Goal: Task Accomplishment & Management: Complete application form

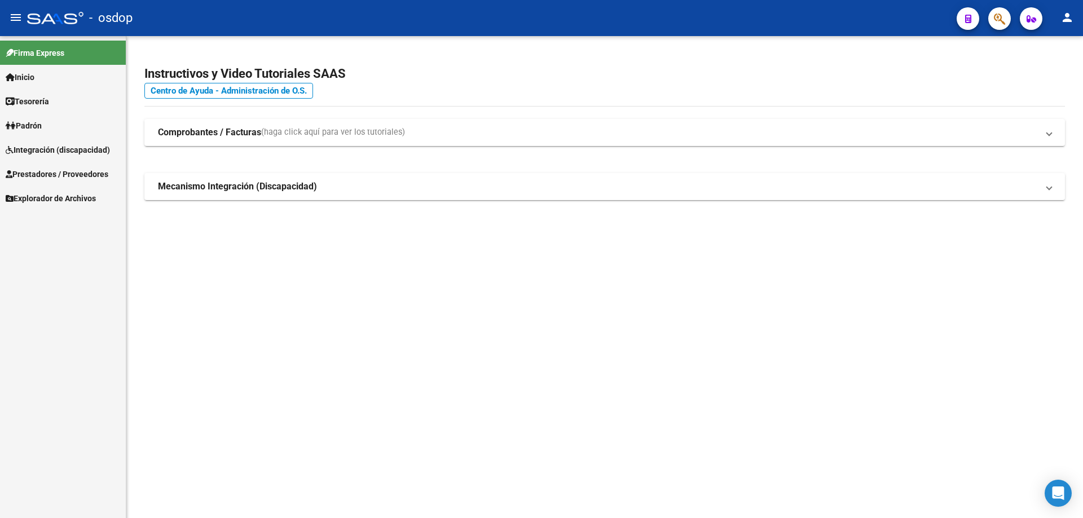
click at [83, 180] on span "Prestadores / Proveedores" at bounding box center [57, 174] width 103 height 12
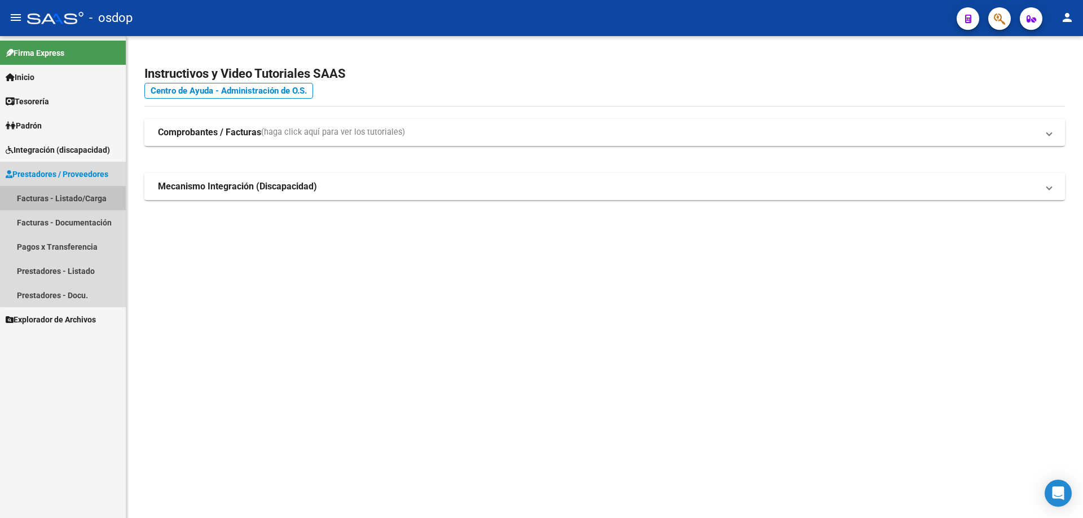
click at [75, 199] on link "Facturas - Listado/Carga" at bounding box center [63, 198] width 126 height 24
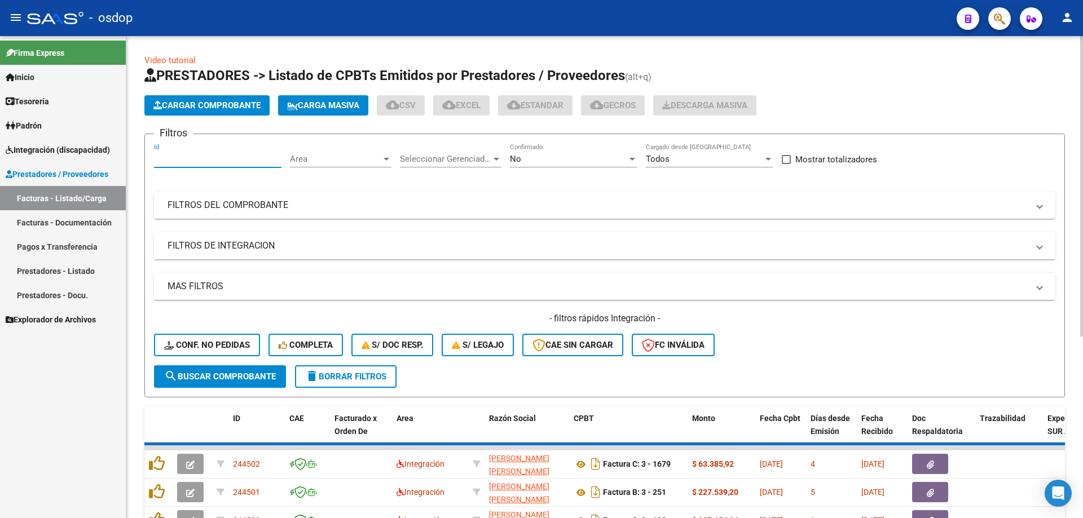
click at [191, 156] on input "Id" at bounding box center [217, 159] width 127 height 10
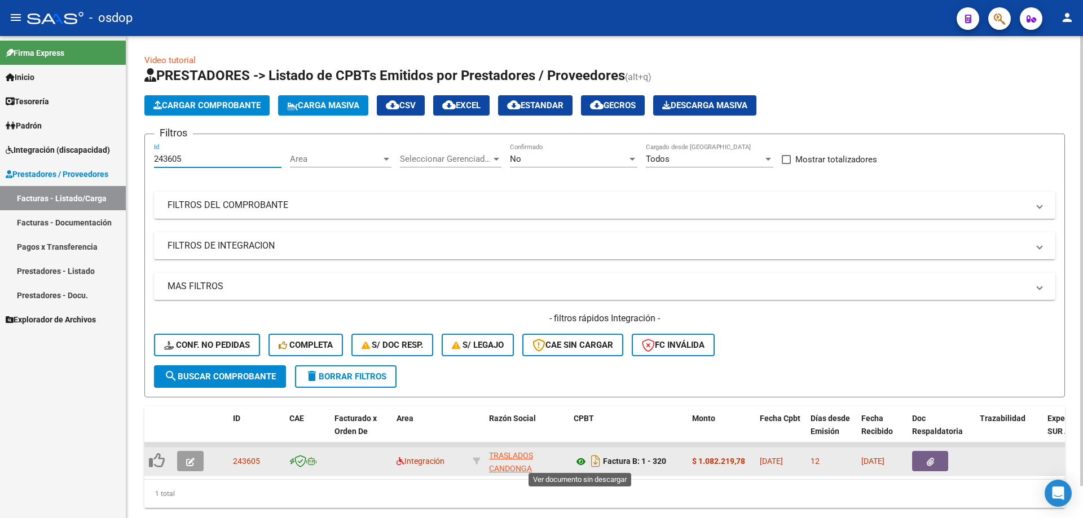
type input "243605"
click at [583, 464] on icon at bounding box center [581, 462] width 15 height 14
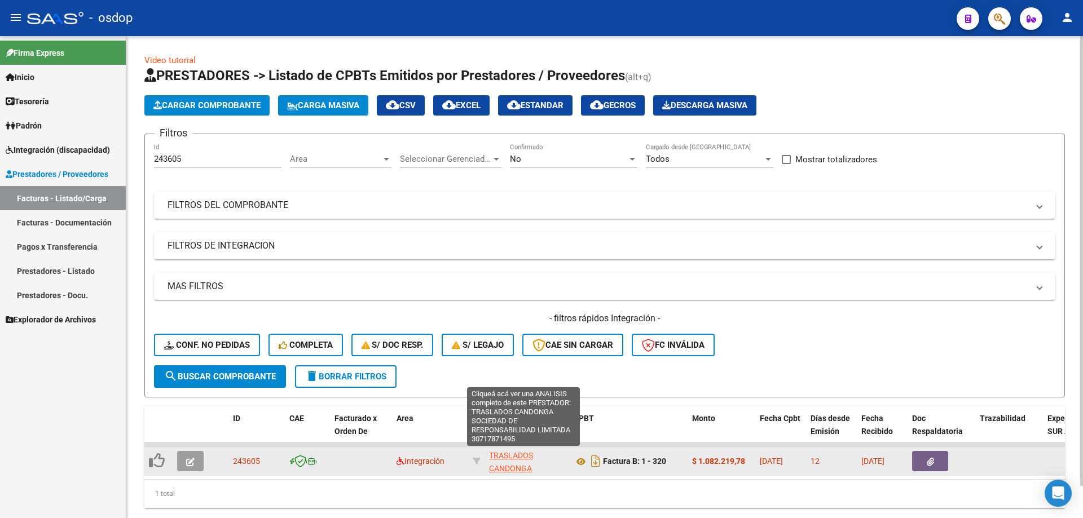
click at [508, 454] on span "TRASLADOS CANDONGA SOCIEDAD DE RESPONSABILIDAD LIMITADA" at bounding box center [523, 481] width 69 height 60
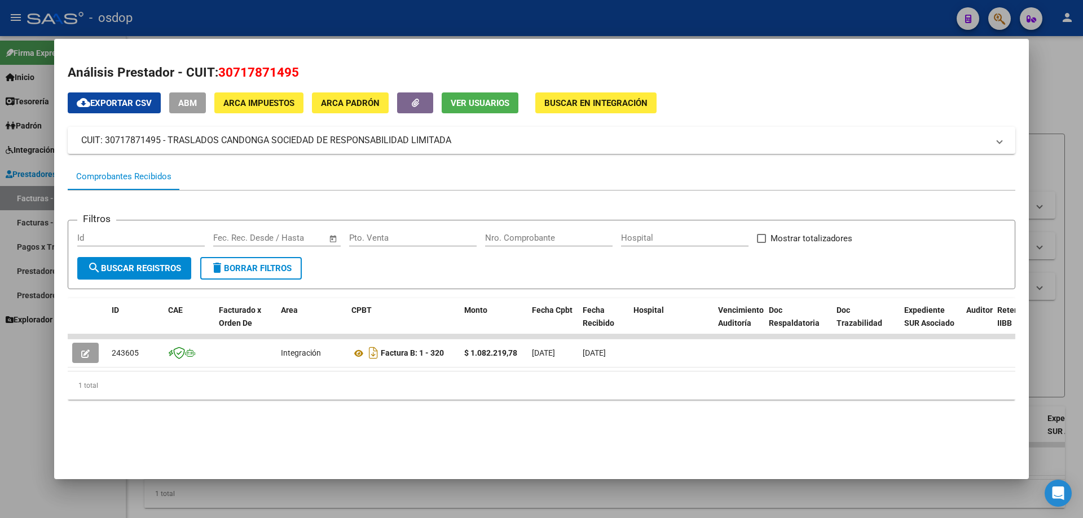
click at [481, 497] on div at bounding box center [541, 259] width 1083 height 518
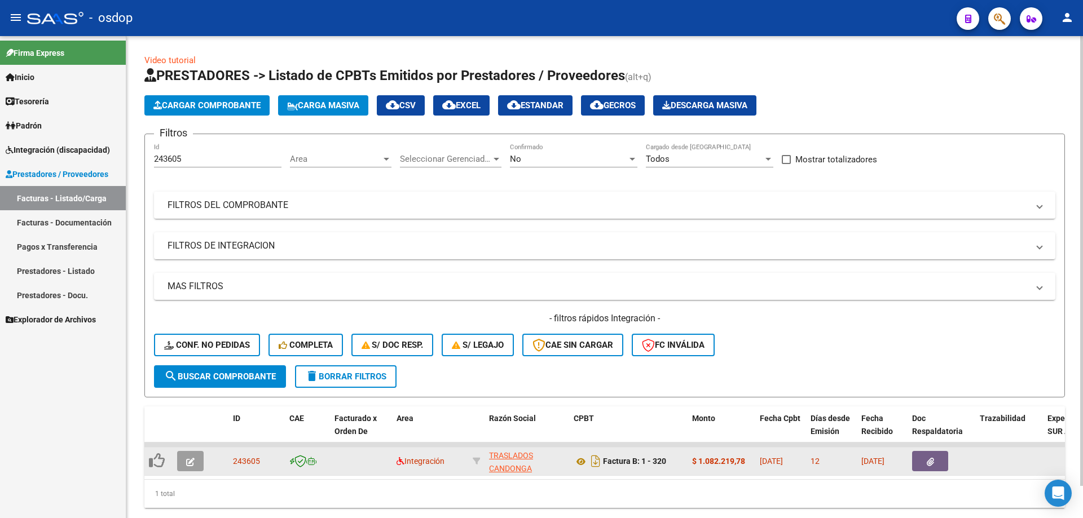
click at [188, 463] on icon "button" at bounding box center [190, 462] width 8 height 8
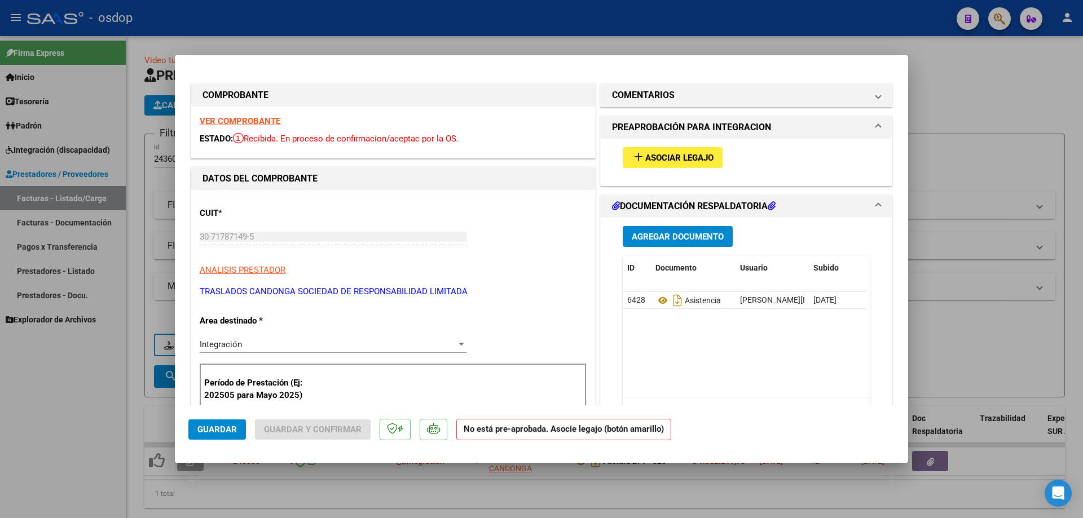
drag, startPoint x: 687, startPoint y: 139, endPoint x: 683, endPoint y: 150, distance: 11.4
click at [687, 145] on mat-expansion-panel "PREAPROBACIÓN PARA INTEGRACION add Asociar Legajo" at bounding box center [746, 151] width 292 height 70
click at [675, 161] on span "Asociar Legajo" at bounding box center [679, 158] width 68 height 10
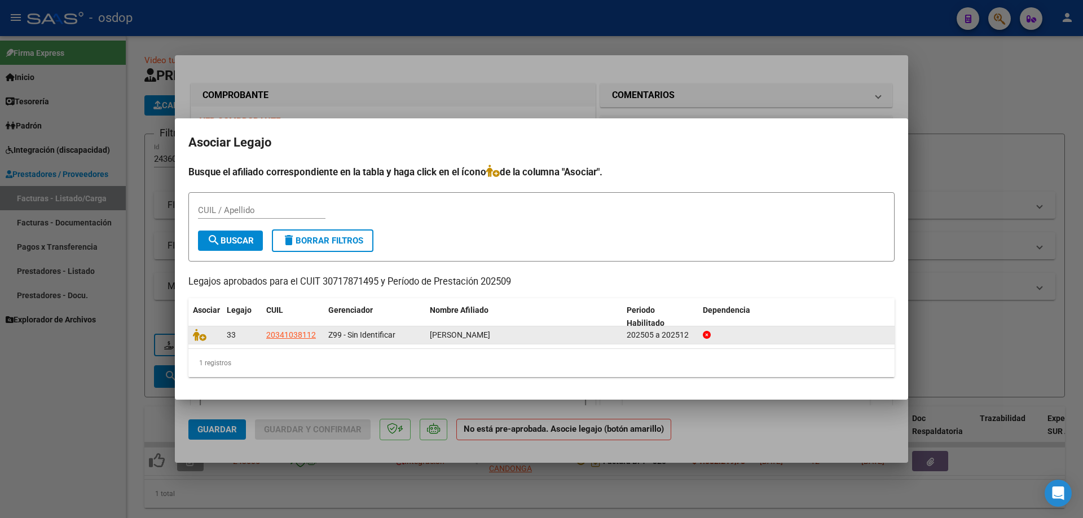
click at [470, 339] on span "[PERSON_NAME]" at bounding box center [460, 334] width 60 height 9
click at [196, 341] on div at bounding box center [205, 335] width 25 height 13
click at [196, 341] on icon at bounding box center [200, 335] width 14 height 12
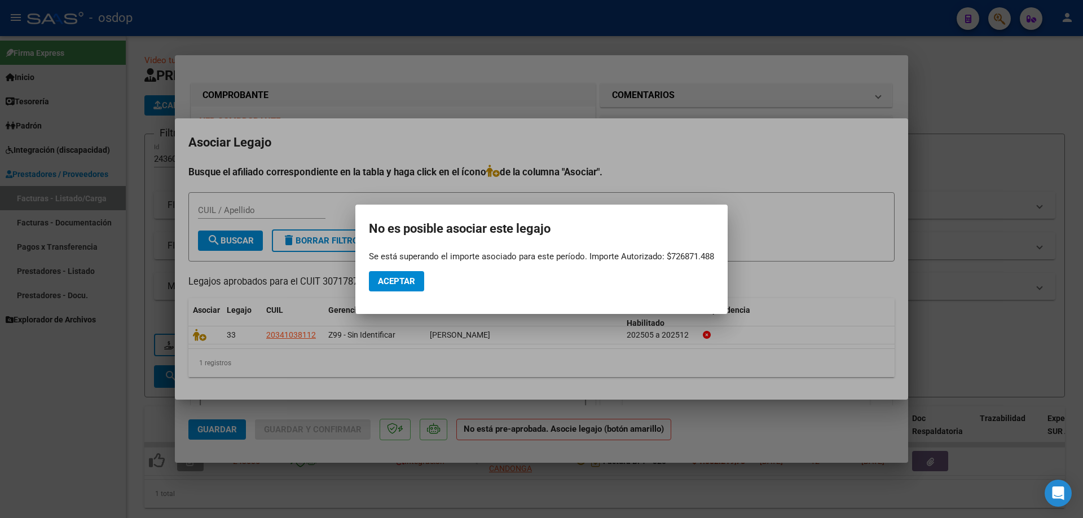
click at [390, 286] on button "Aceptar" at bounding box center [396, 281] width 55 height 20
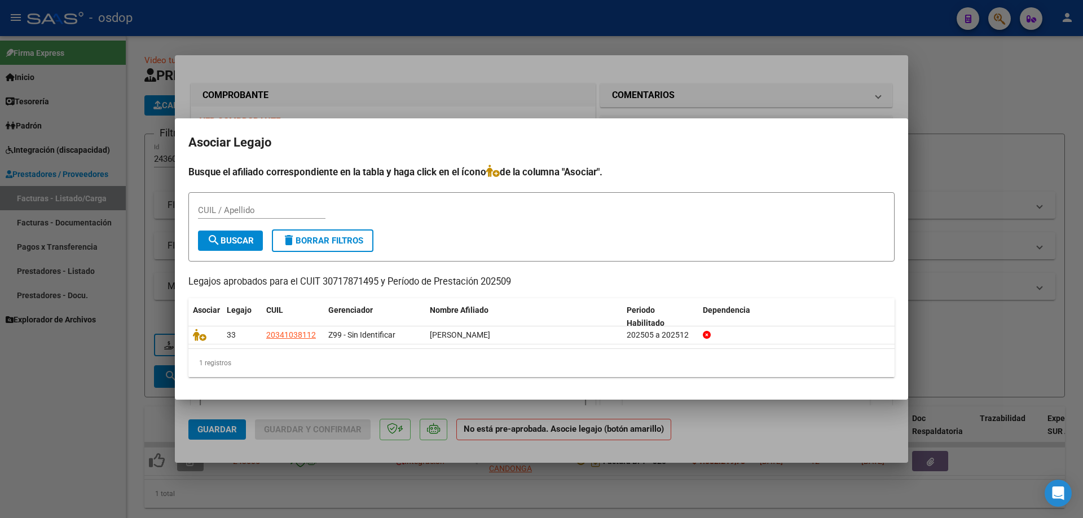
click at [556, 368] on div "1 registros" at bounding box center [541, 363] width 706 height 28
click at [738, 433] on div at bounding box center [541, 259] width 1083 height 518
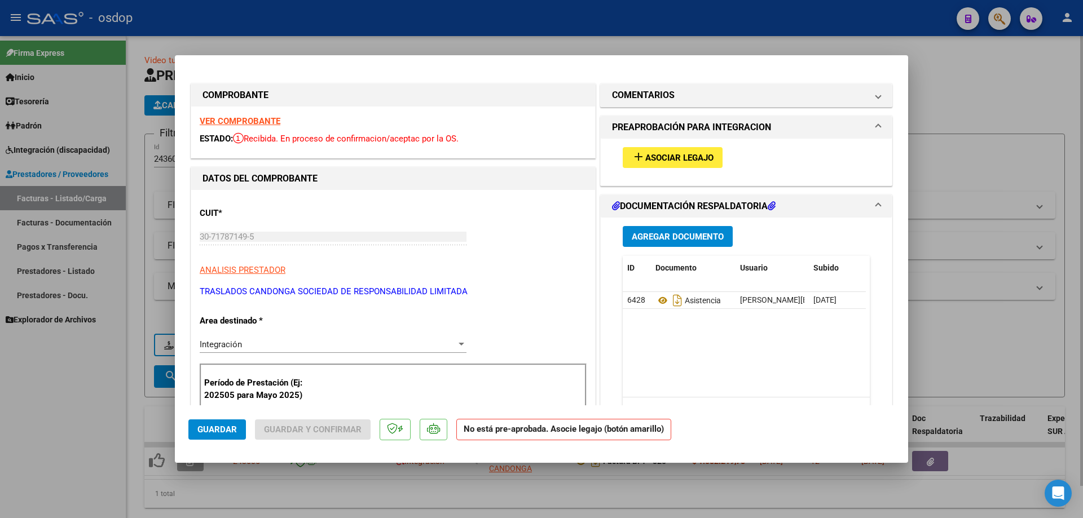
click at [691, 508] on div at bounding box center [541, 259] width 1083 height 518
type input "$ 0,00"
